Goal: Transaction & Acquisition: Purchase product/service

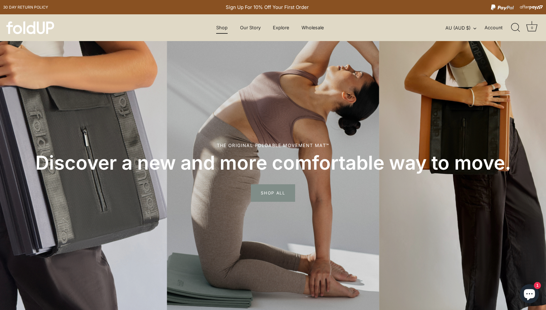
click at [228, 29] on link "Shop" at bounding box center [222, 28] width 23 height 12
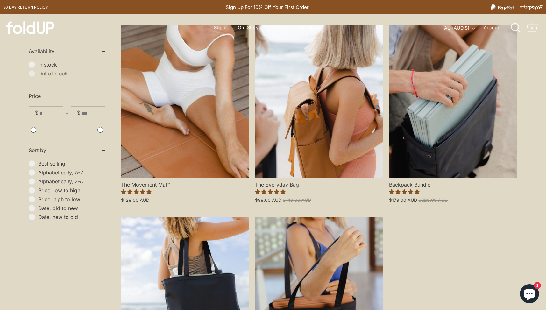
scroll to position [177, 0]
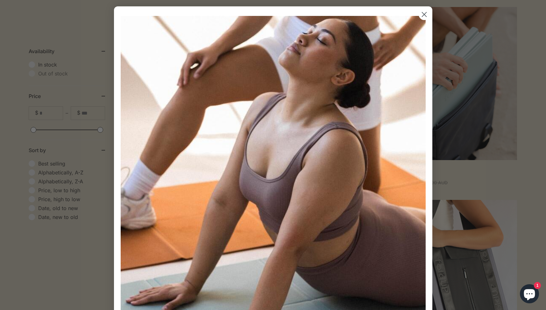
click at [425, 17] on circle "Close dialog" at bounding box center [424, 14] width 11 height 11
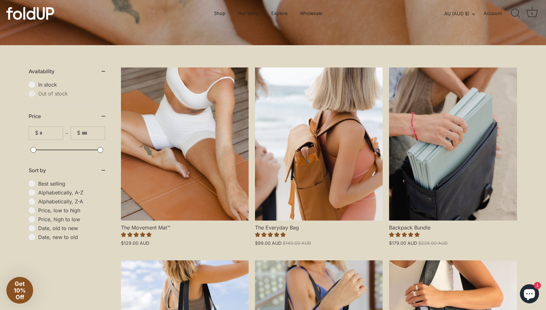
scroll to position [112, 0]
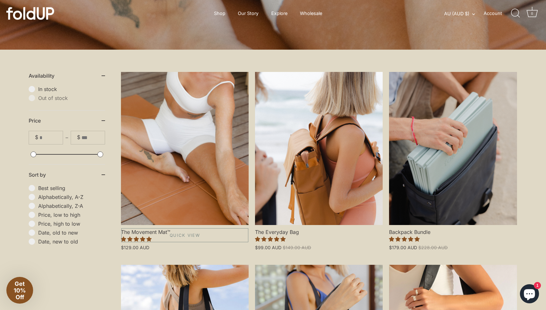
click at [194, 148] on link "The Movement Mat™" at bounding box center [185, 148] width 128 height 153
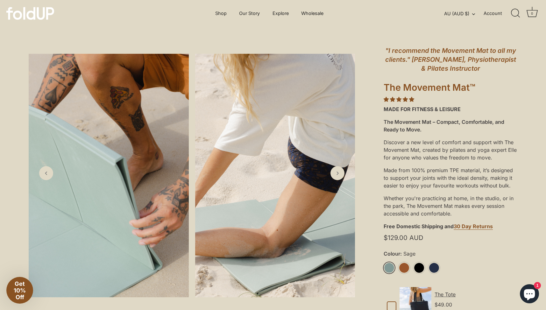
scroll to position [50, 0]
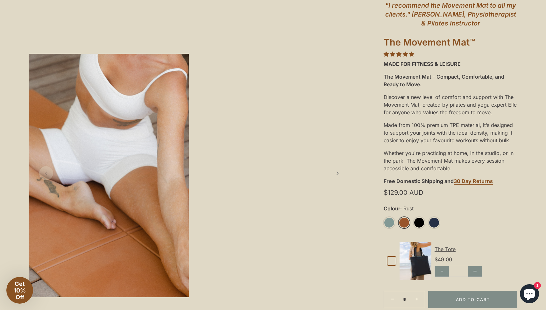
scroll to position [111, 0]
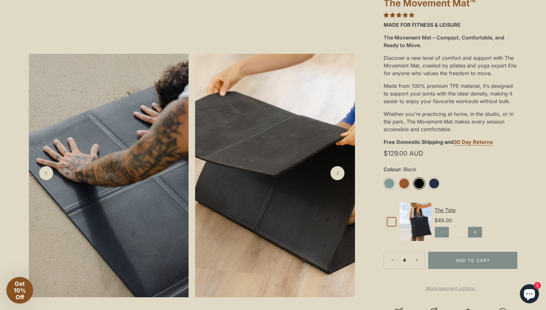
click at [415, 180] on link "Black" at bounding box center [419, 183] width 11 height 11
